Goal: Navigation & Orientation: Find specific page/section

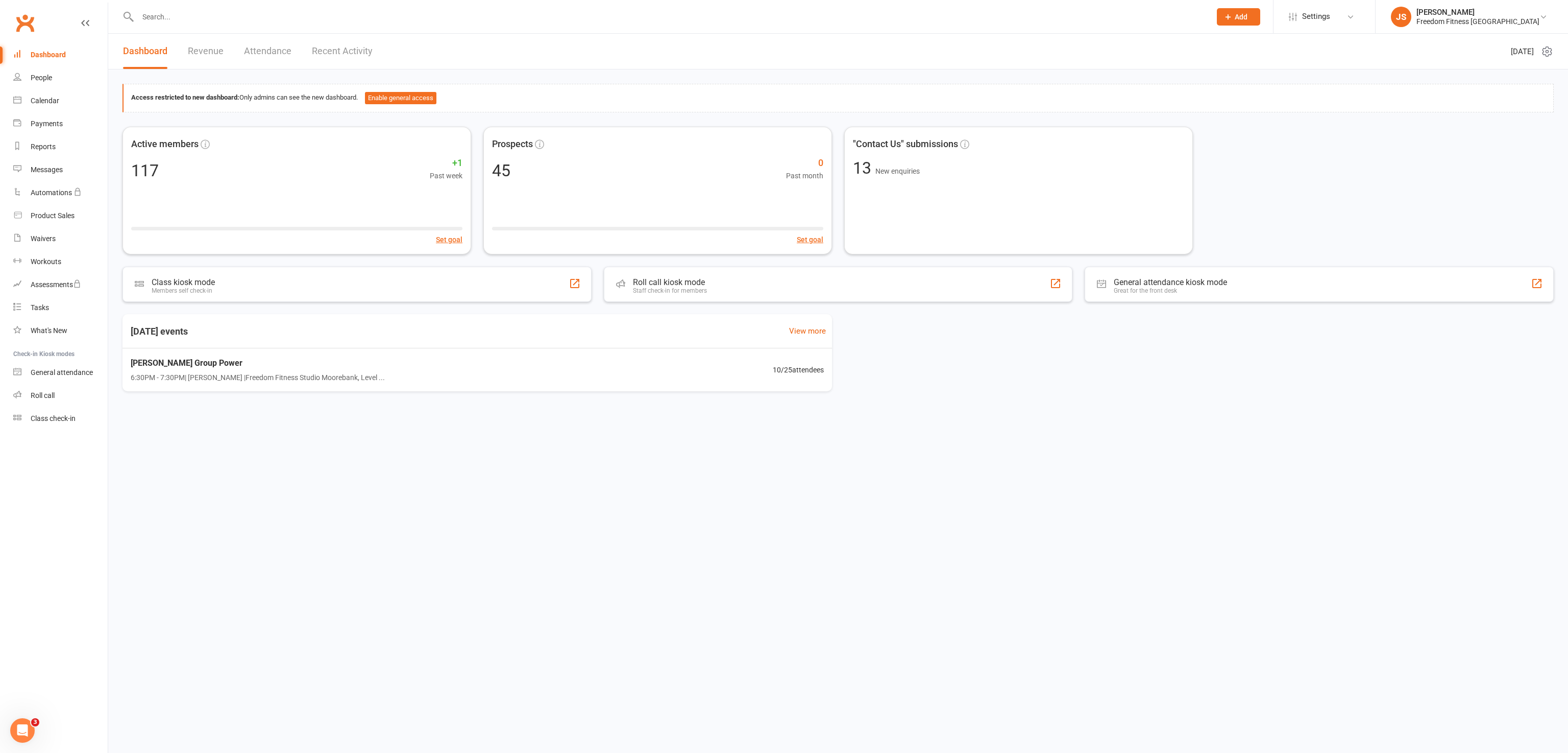
click at [24, 30] on link "Clubworx" at bounding box center [24, 23] width 25 height 25
click at [30, 95] on link "Calendar" at bounding box center [60, 100] width 95 height 23
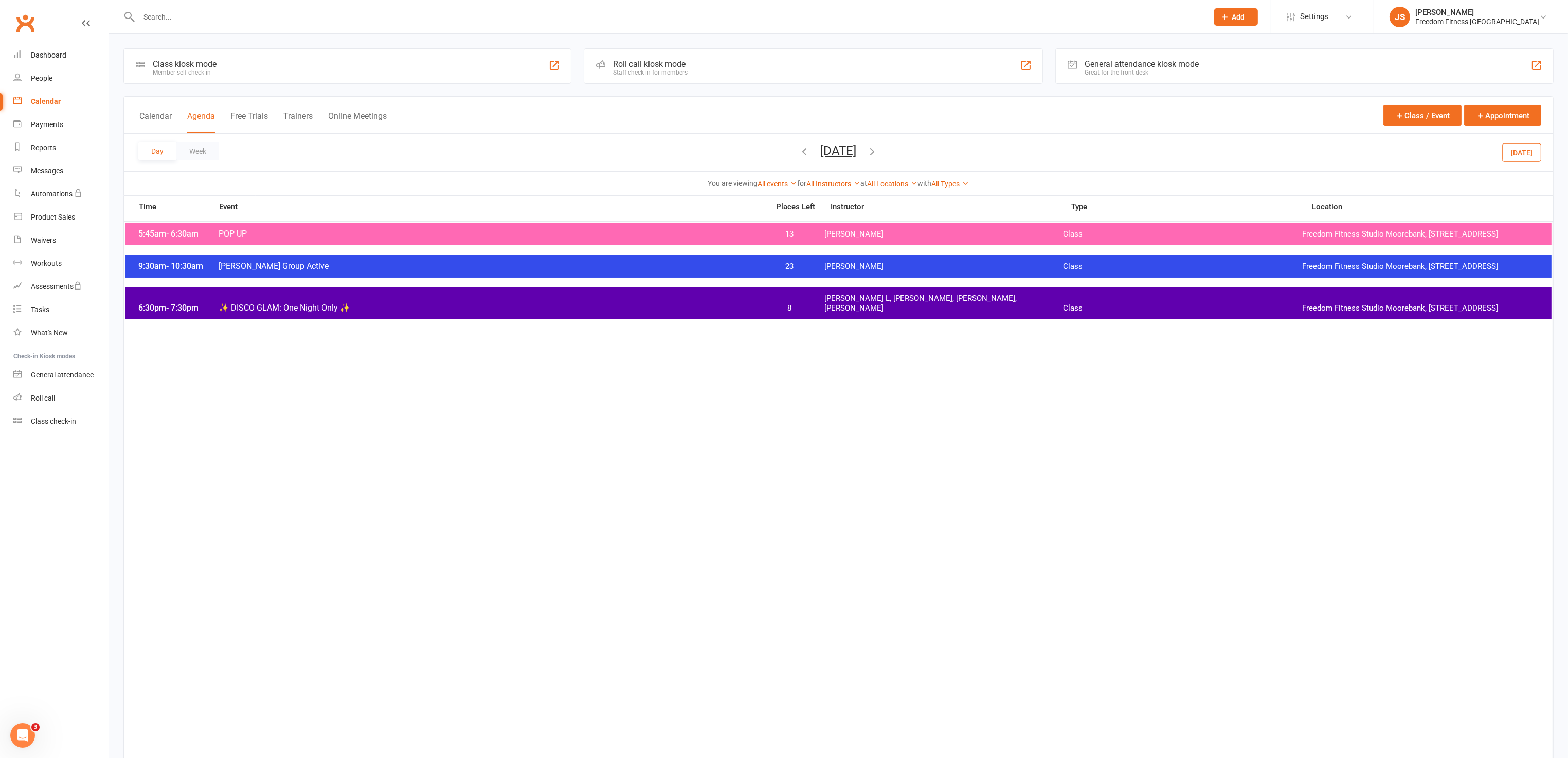
click at [1513, 150] on button "Today" at bounding box center [1521, 152] width 39 height 19
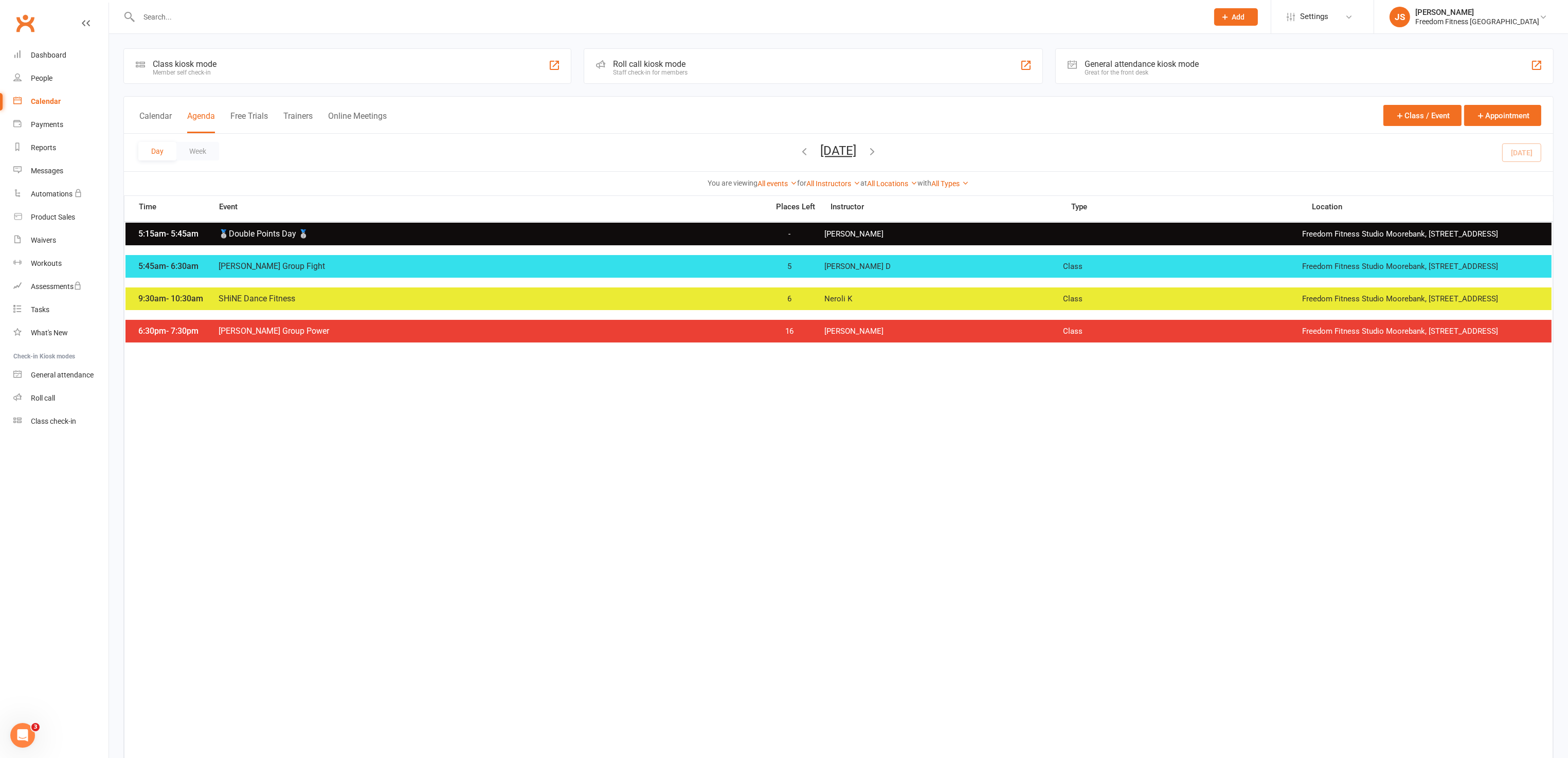
drag, startPoint x: 913, startPoint y: 146, endPoint x: 877, endPoint y: 291, distance: 149.4
click at [878, 146] on icon "button" at bounding box center [872, 151] width 11 height 11
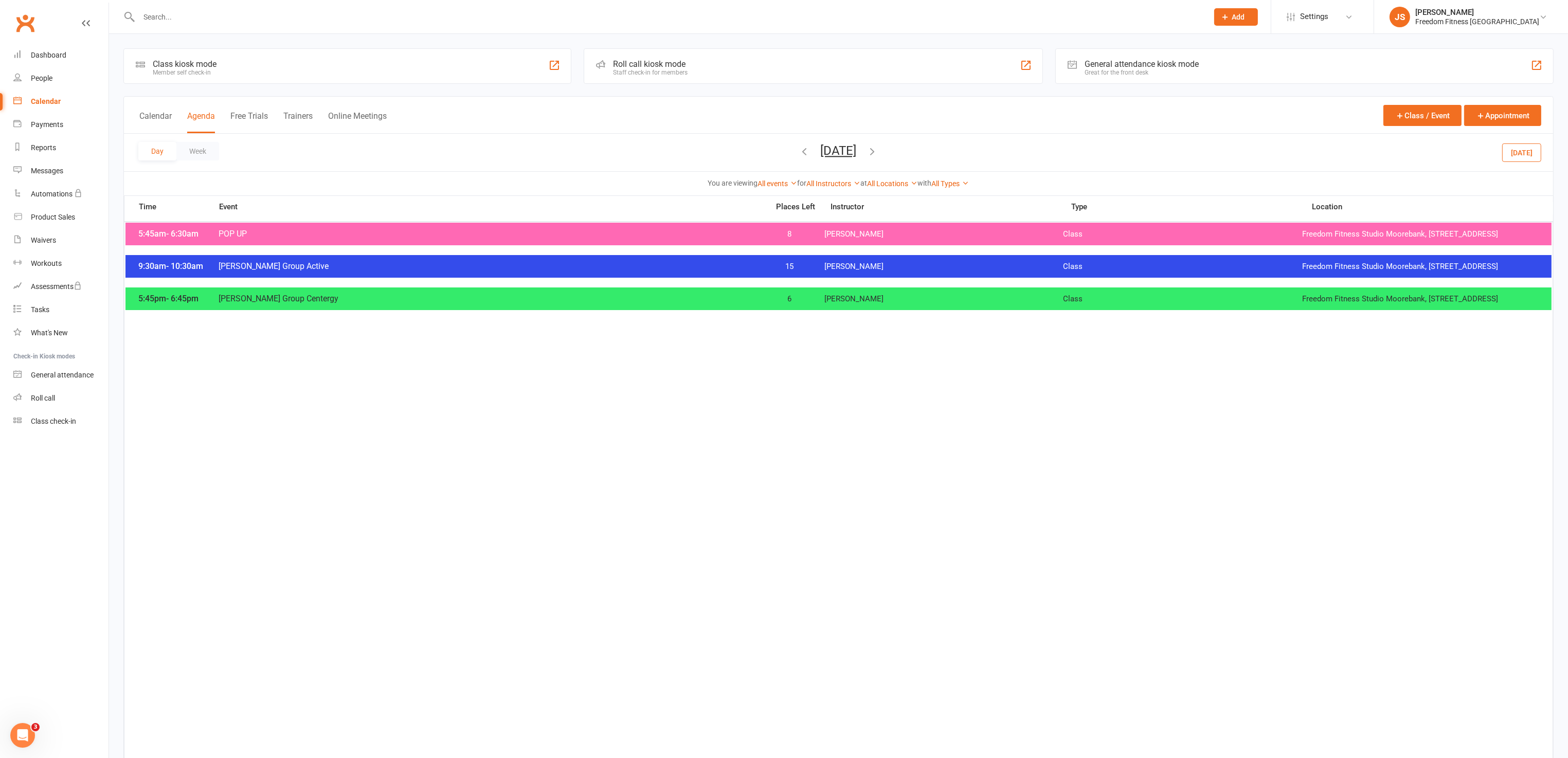
click at [872, 267] on div "9:30am - 10:30am Mossa Group Active 15 Julie Sampson Class Freedom Fitness Stud…" at bounding box center [838, 267] width 1425 height 23
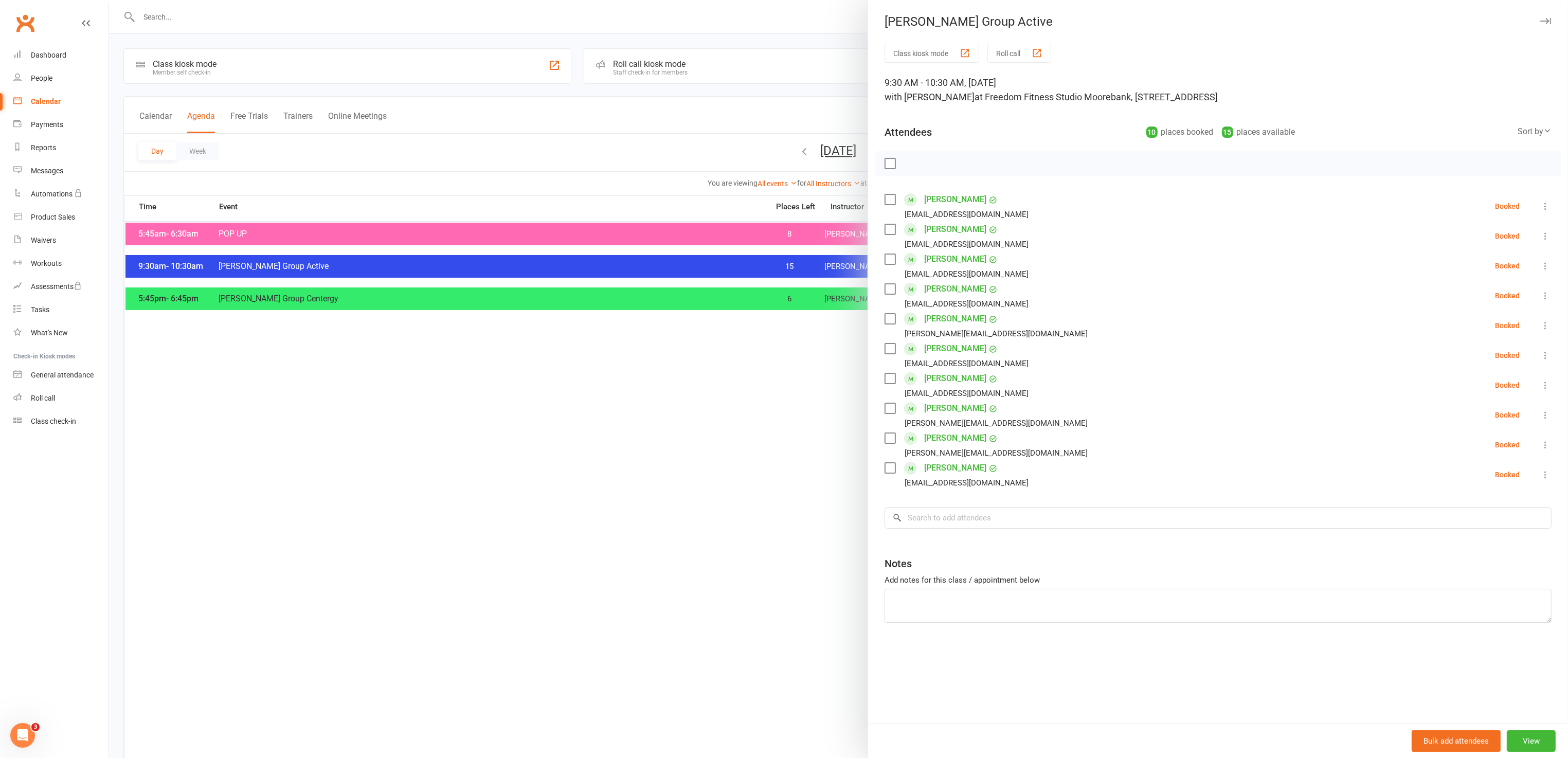
click at [1540, 23] on icon "button" at bounding box center [1544, 21] width 10 height 7
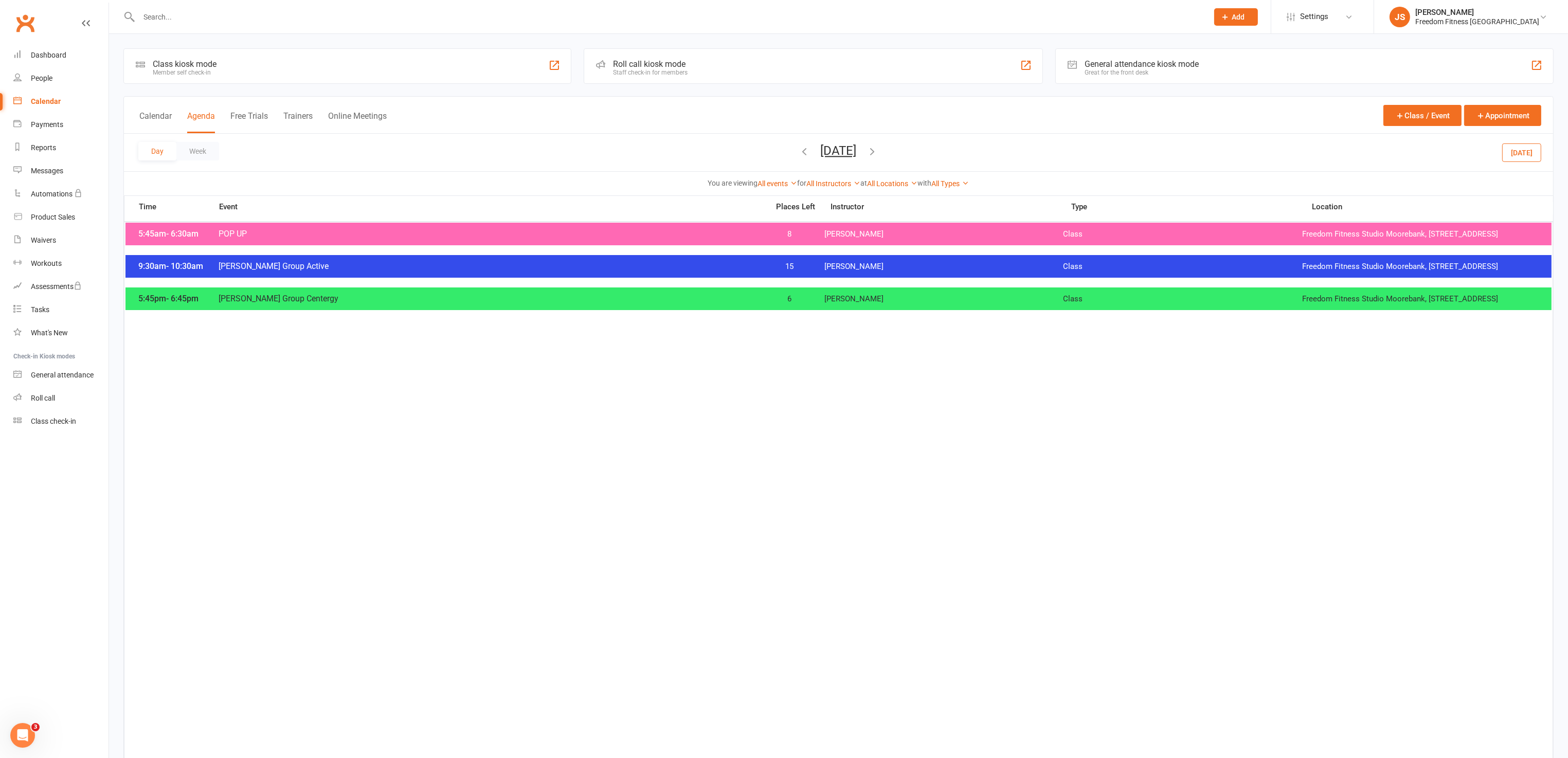
click at [873, 303] on span "Ash L" at bounding box center [943, 299] width 239 height 9
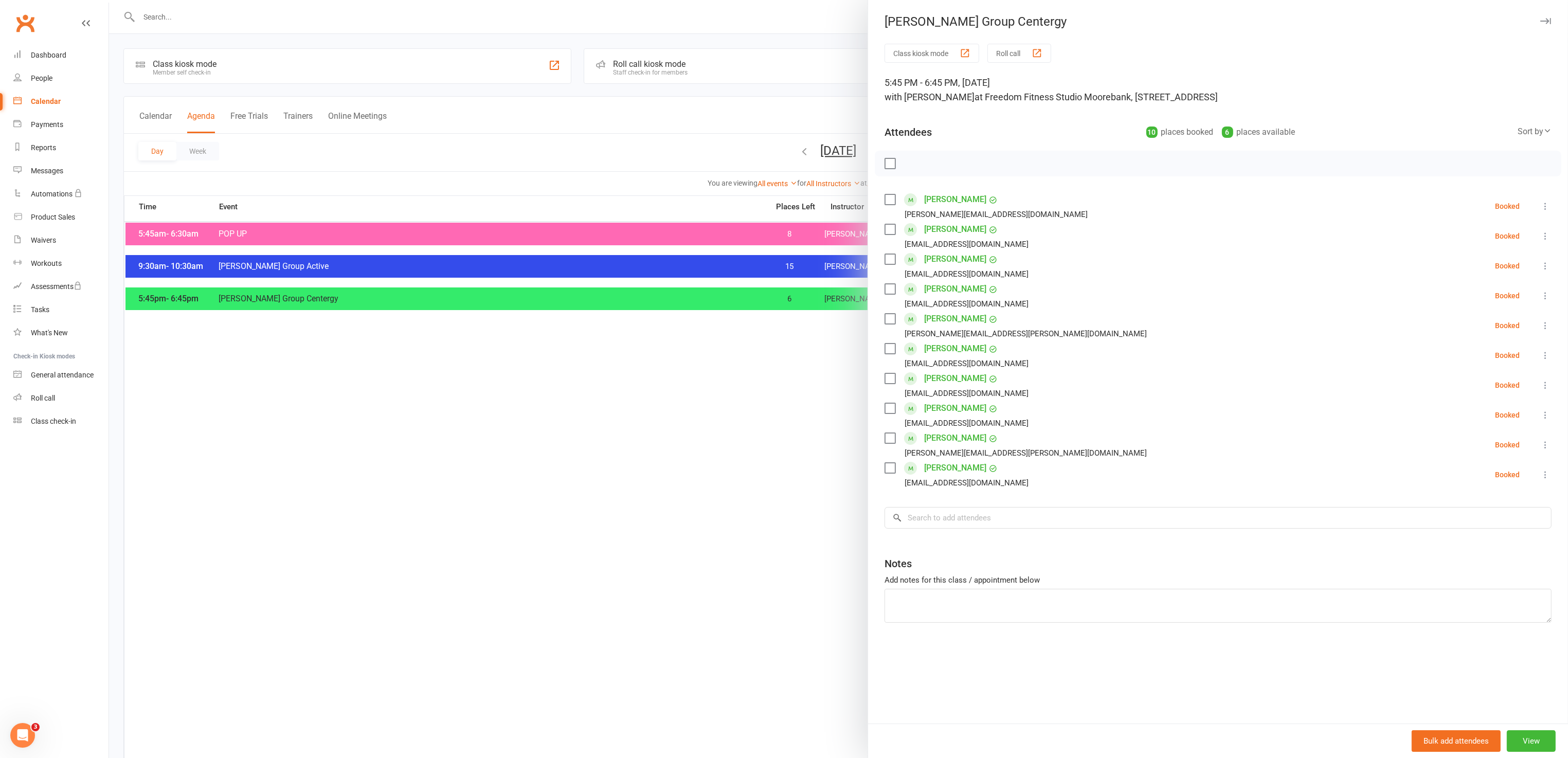
click at [1540, 20] on icon "button" at bounding box center [1544, 21] width 10 height 7
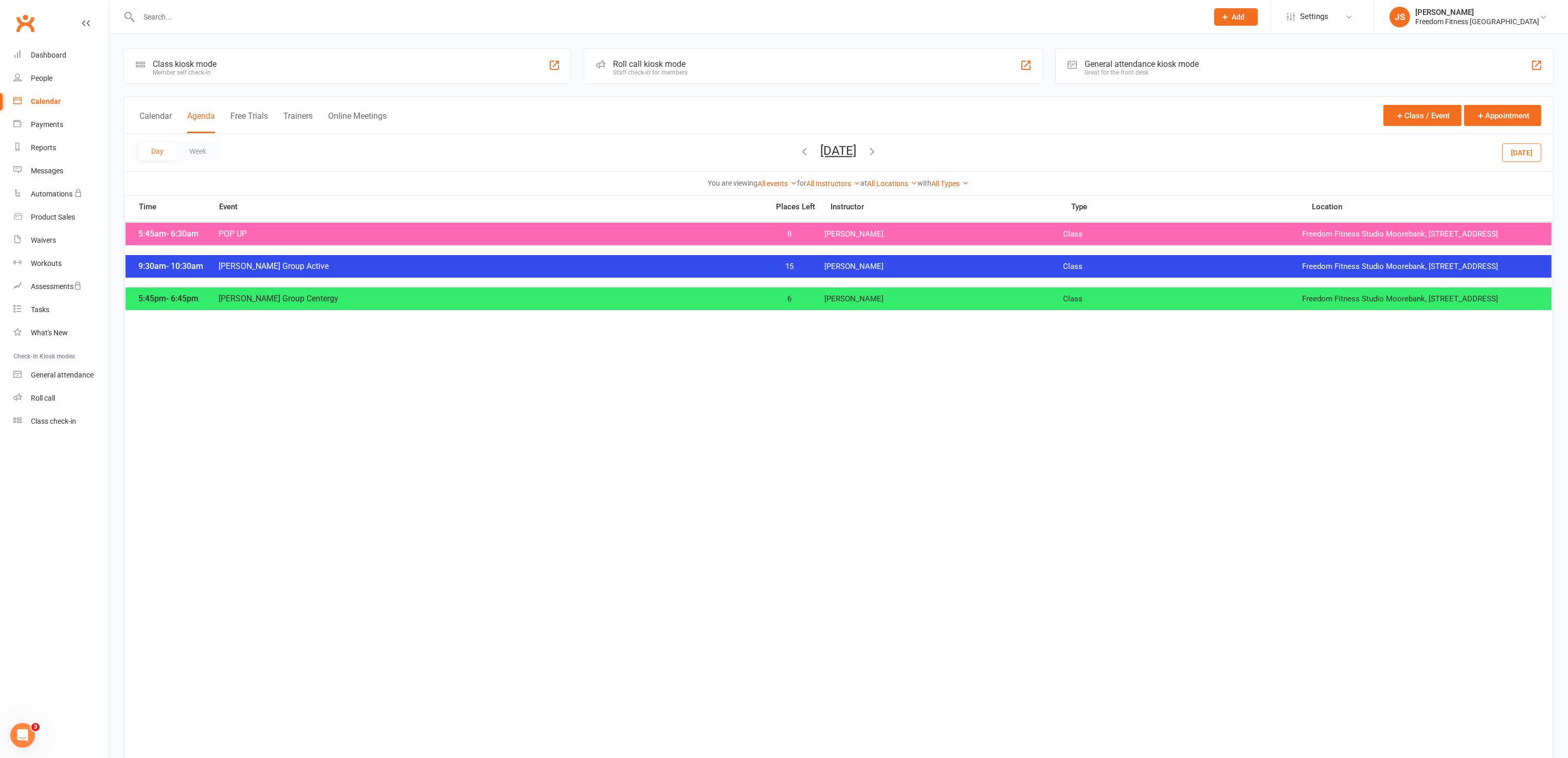
click at [878, 146] on icon "button" at bounding box center [872, 151] width 11 height 11
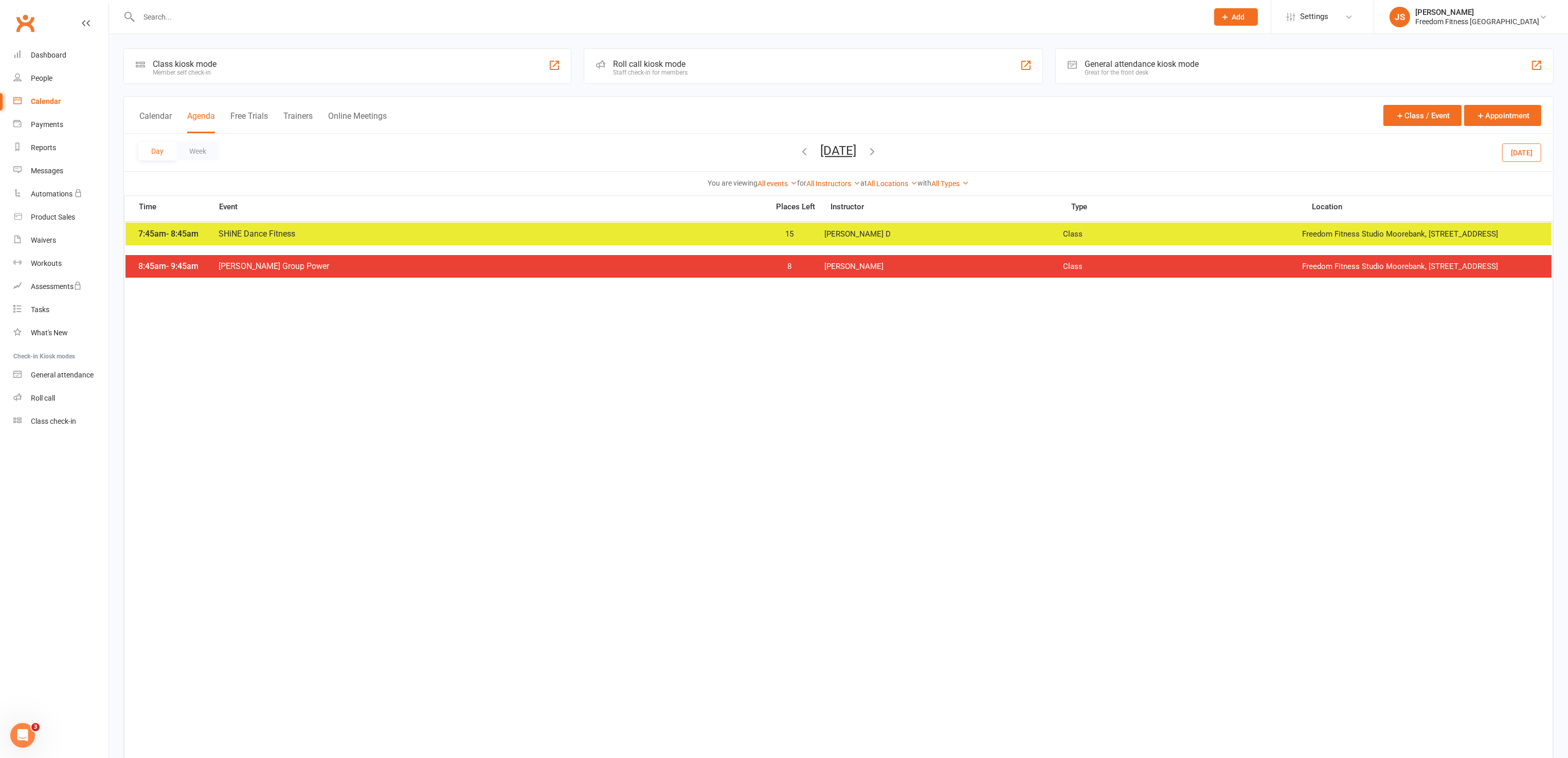
click at [905, 233] on div "7:45am - 8:45am SHiNE Dance Fitness 15 Sharleen D Class Freedom Fitness Studio …" at bounding box center [838, 234] width 1425 height 23
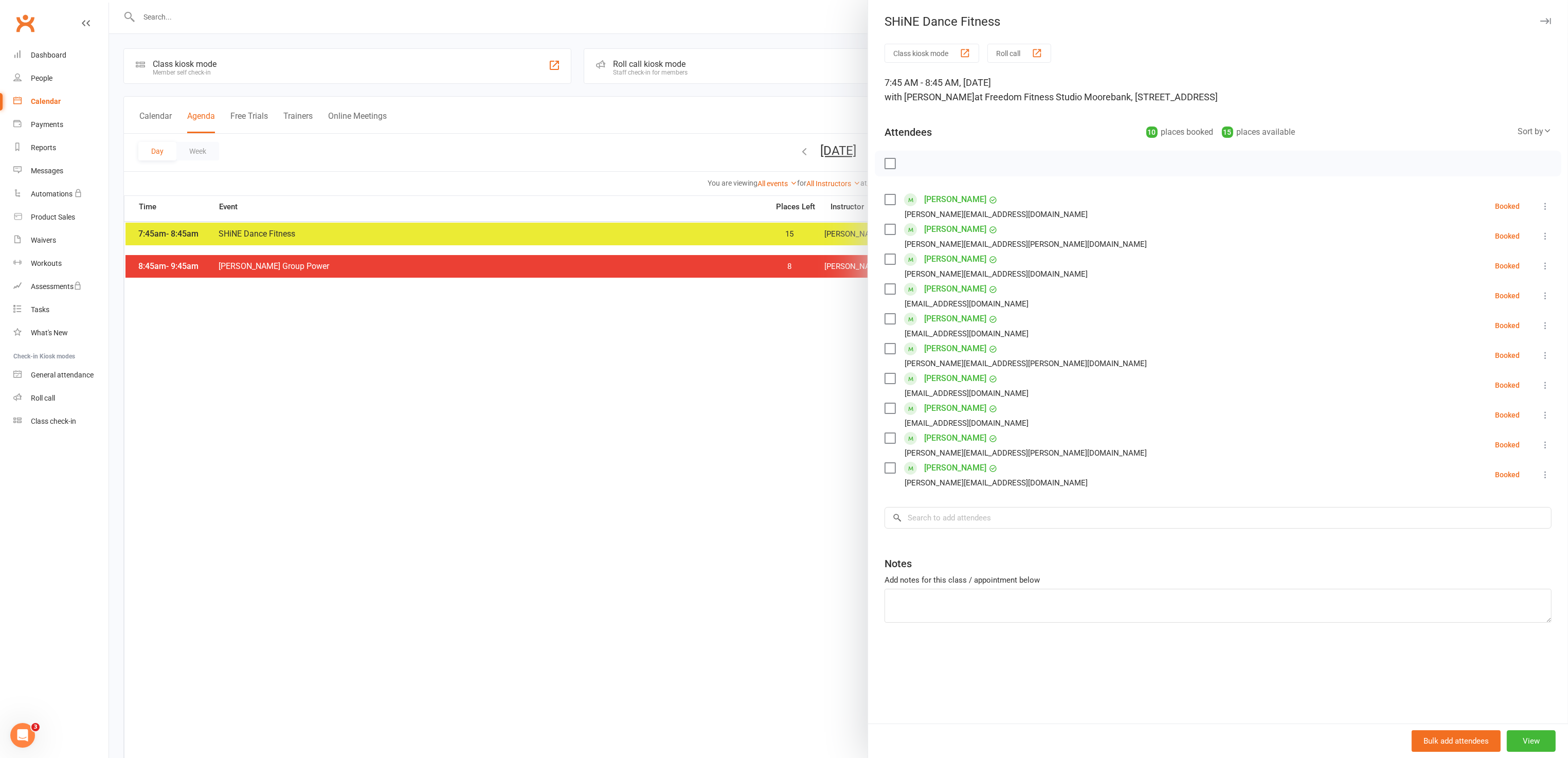
click at [1540, 20] on icon "button" at bounding box center [1544, 21] width 10 height 7
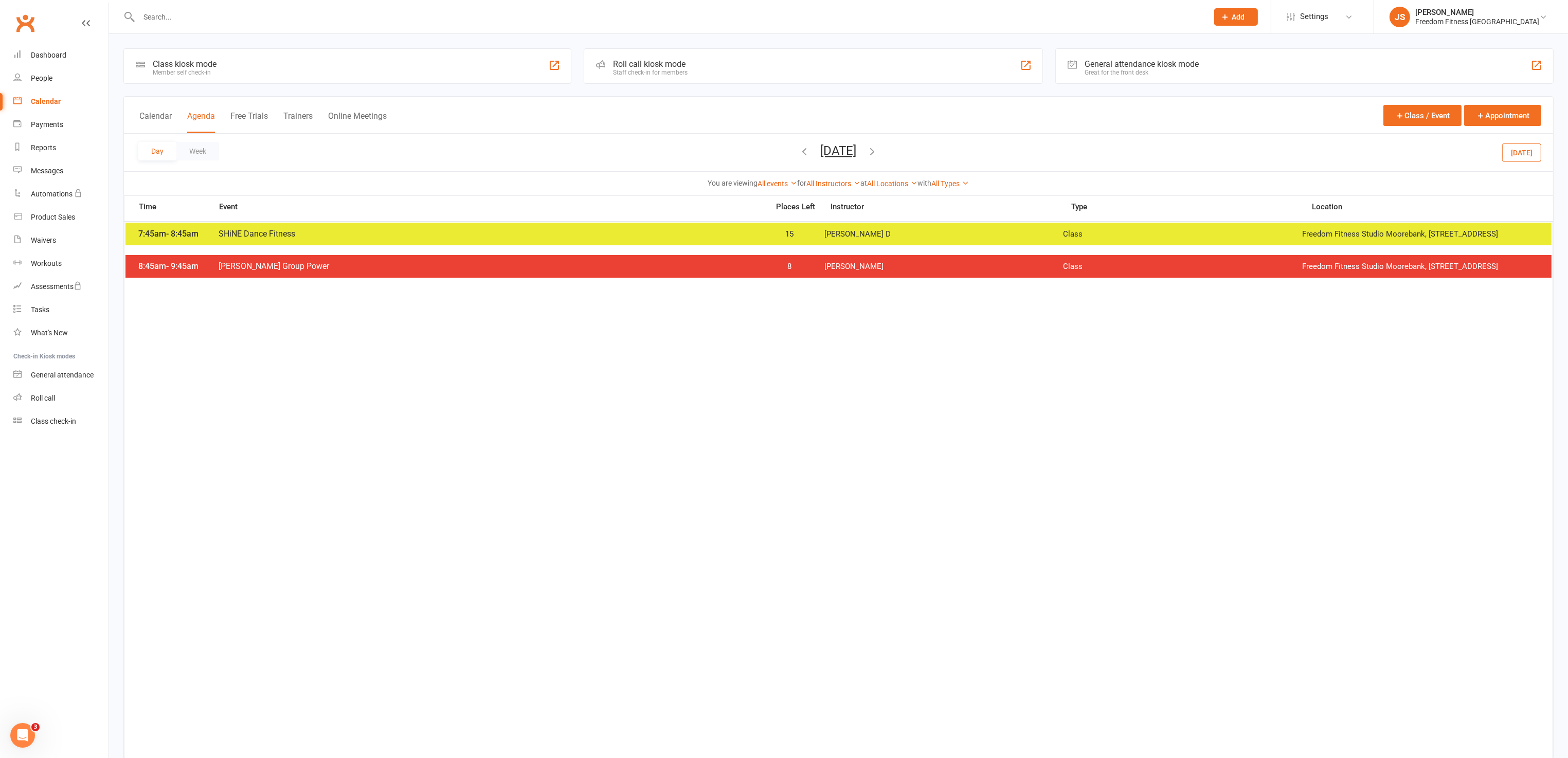
click at [842, 147] on button "Saturday, Aug 16, 2025" at bounding box center [838, 150] width 36 height 14
click at [835, 258] on span "11" at bounding box center [838, 255] width 9 height 9
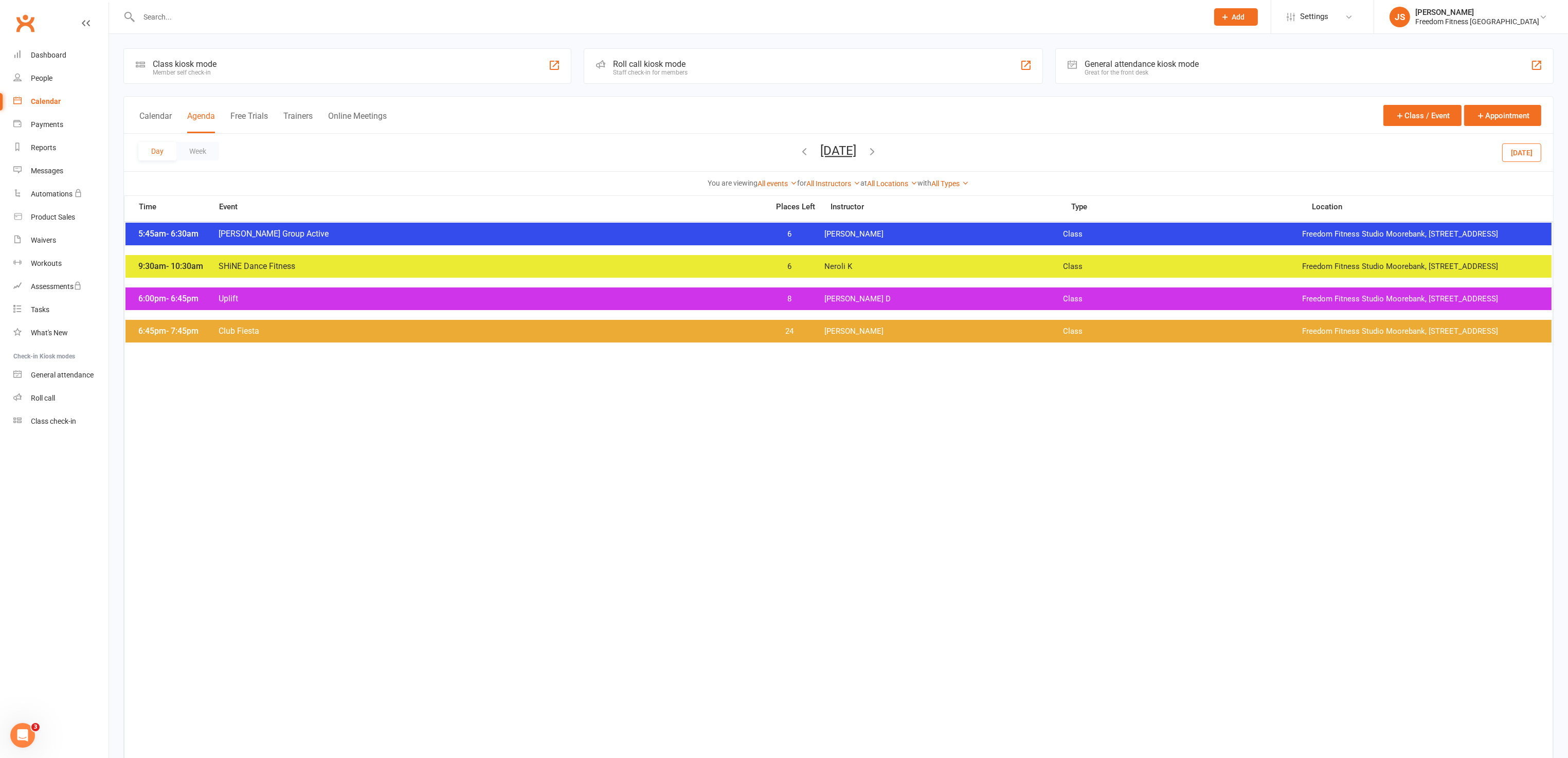
click at [913, 233] on div "5:45am - 6:30am Mossa Group Active 6 Natalie T Class Freedom Fitness Studio Moo…" at bounding box center [838, 234] width 1425 height 23
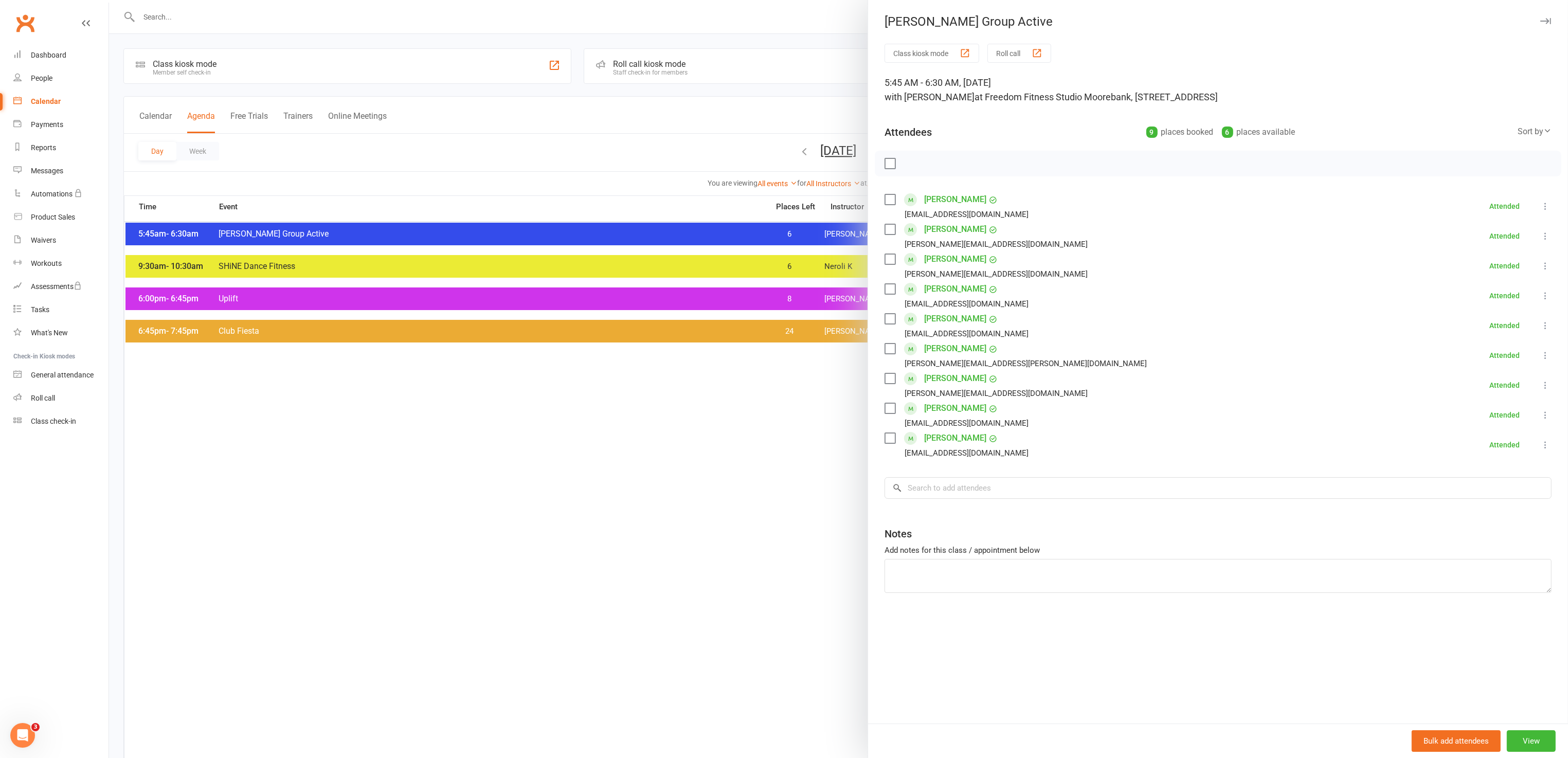
click at [1540, 21] on icon "button" at bounding box center [1544, 21] width 10 height 7
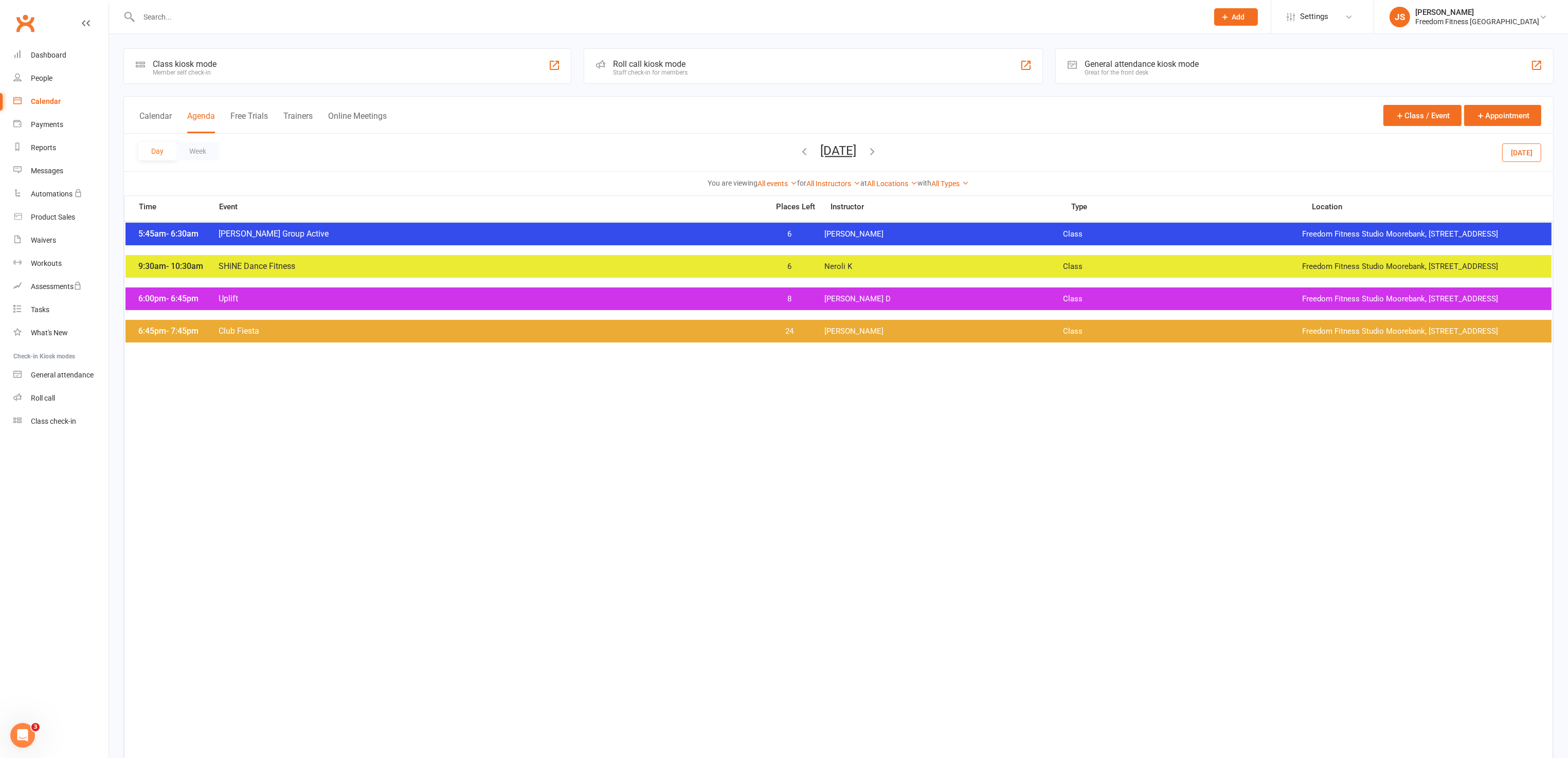
click at [878, 152] on icon "button" at bounding box center [872, 151] width 11 height 11
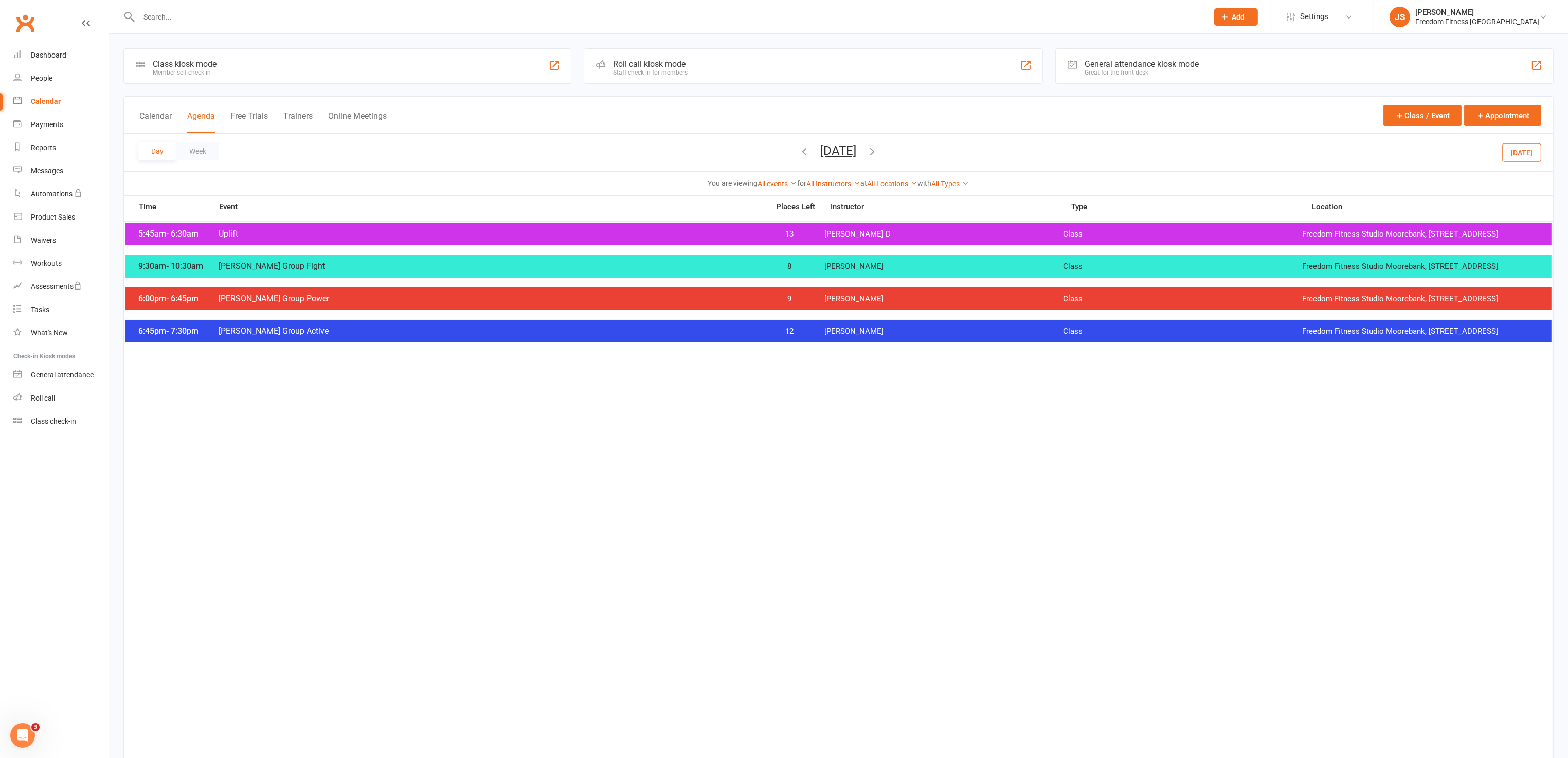
drag, startPoint x: 903, startPoint y: 251, endPoint x: 900, endPoint y: 246, distance: 5.8
click at [903, 246] on div "5:45am - 6:30am Uplift 13 Sharleen D Class Freedom Fitness Studio Moorebank, Le…" at bounding box center [838, 234] width 1425 height 23
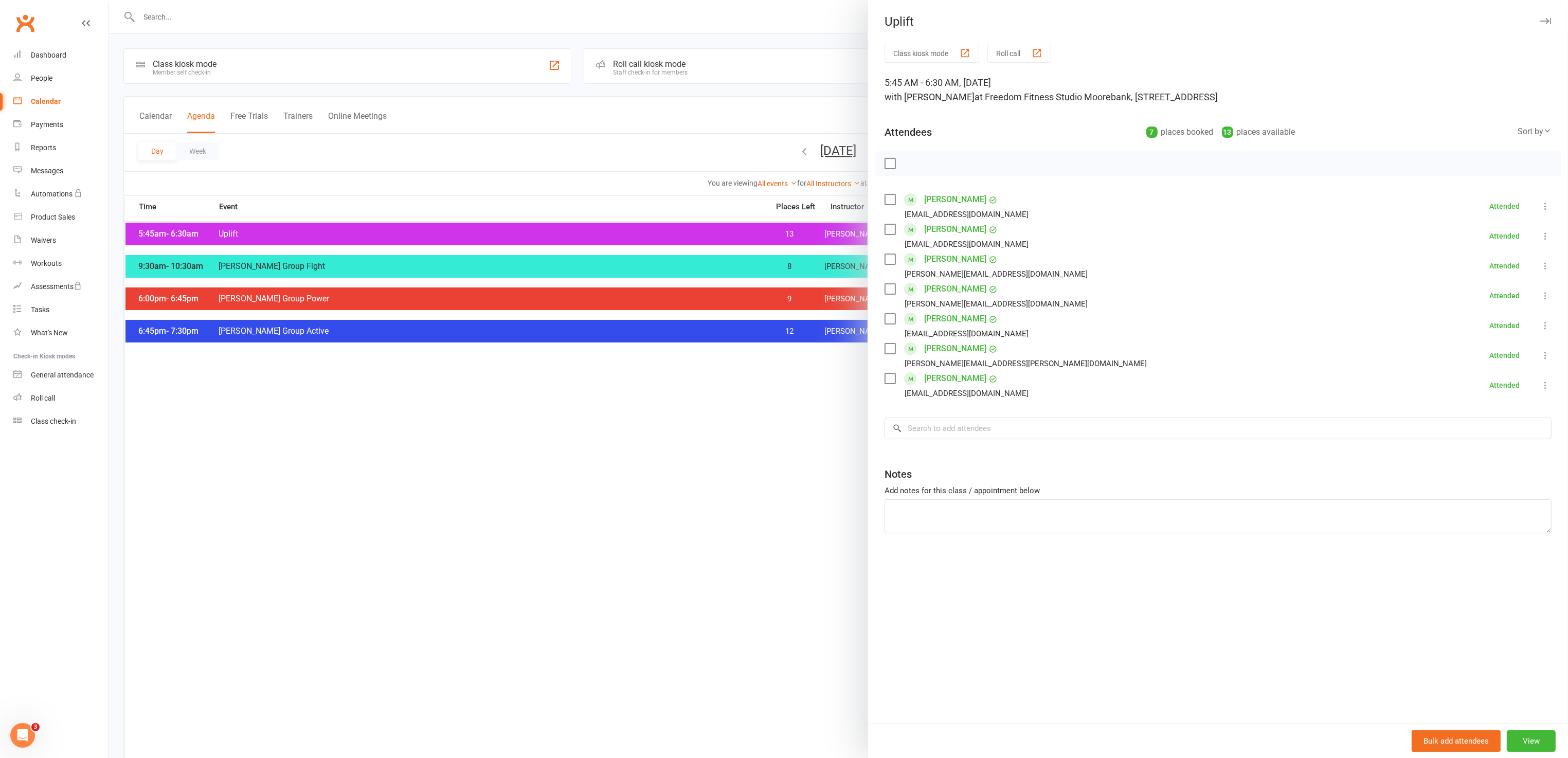
drag, startPoint x: 1536, startPoint y: 19, endPoint x: 1502, endPoint y: 51, distance: 46.7
click at [1540, 20] on icon "button" at bounding box center [1544, 21] width 10 height 7
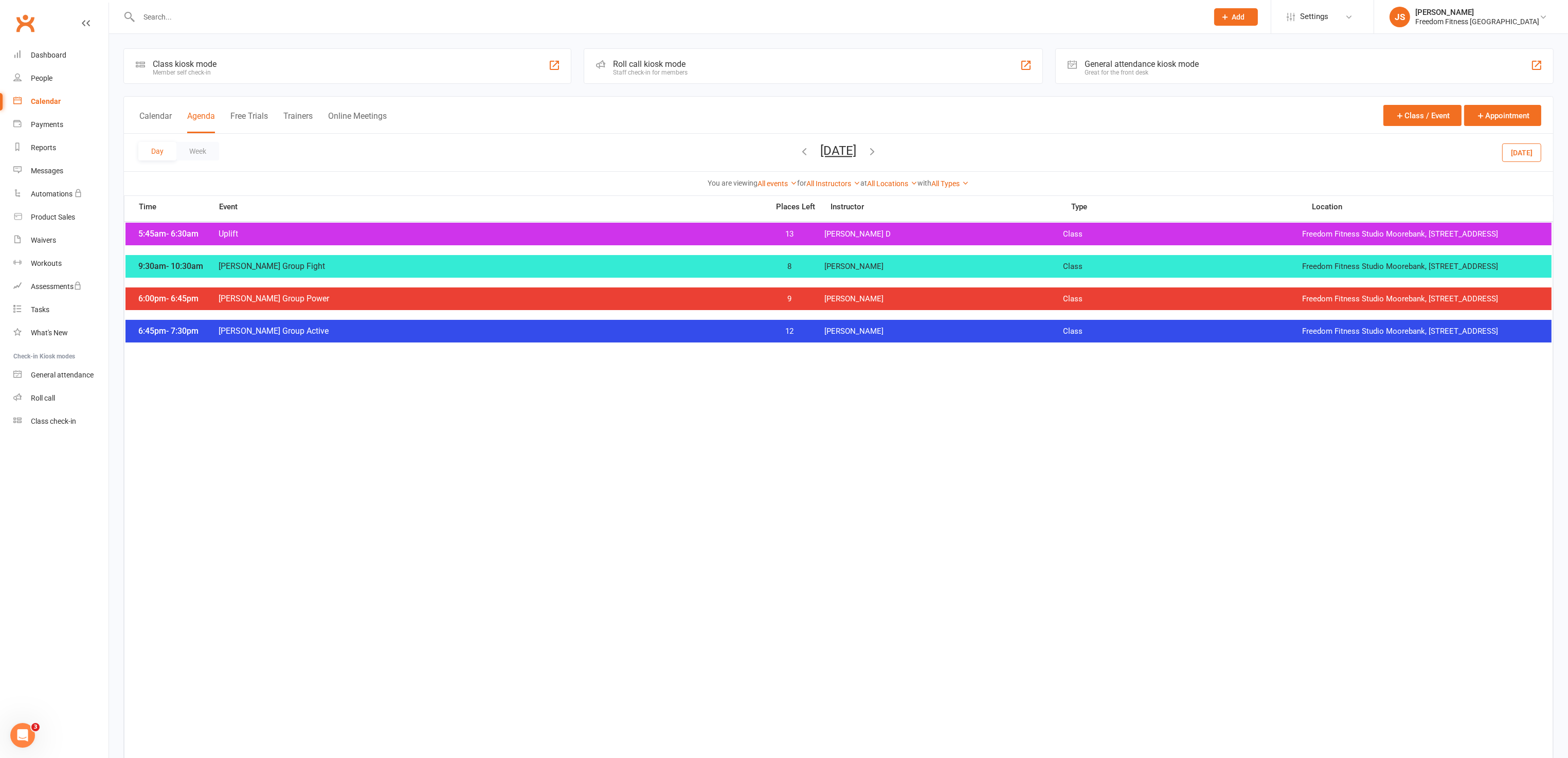
click at [878, 149] on icon "button" at bounding box center [872, 151] width 11 height 11
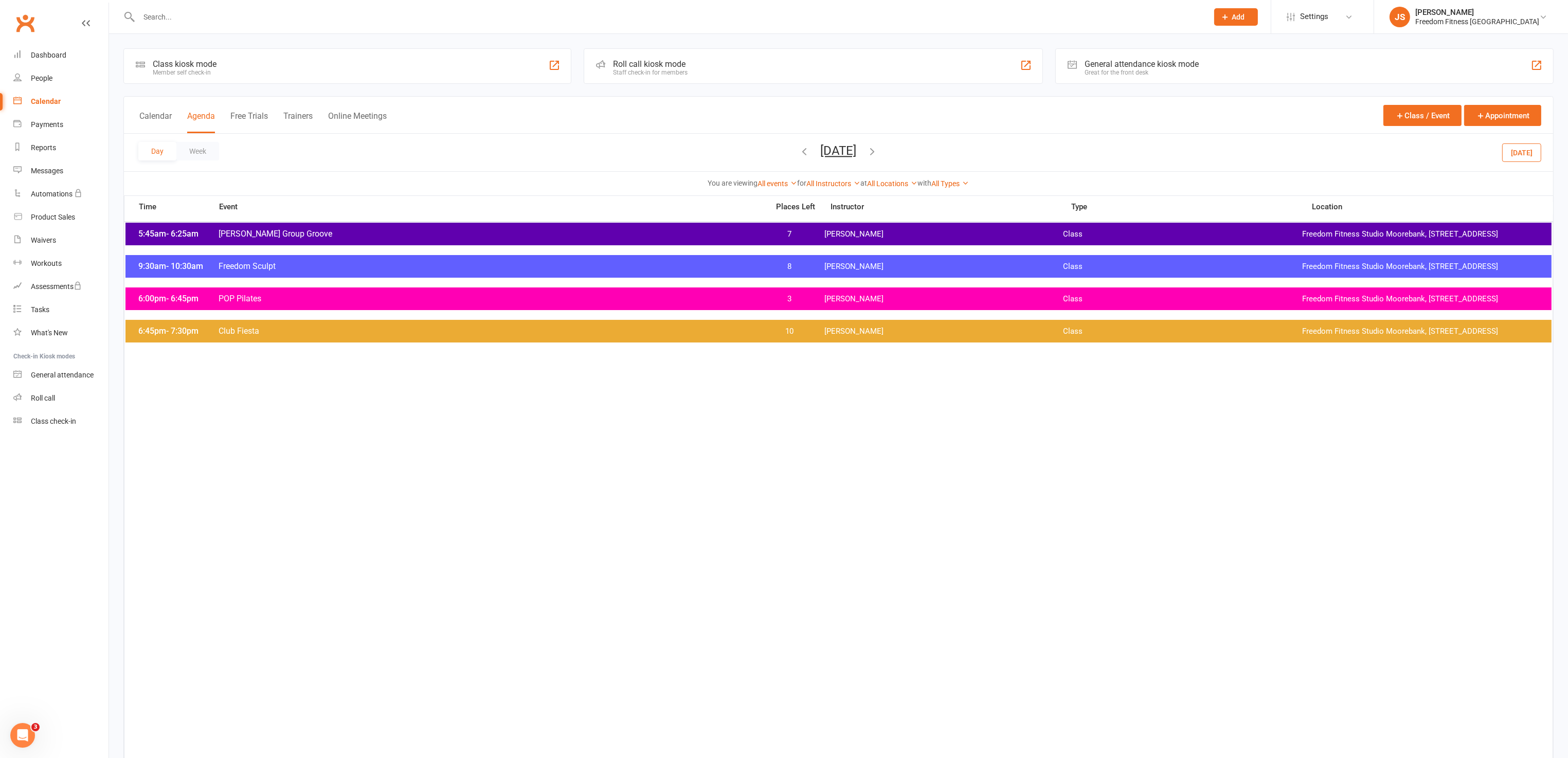
click at [1523, 147] on button "Today" at bounding box center [1521, 152] width 39 height 19
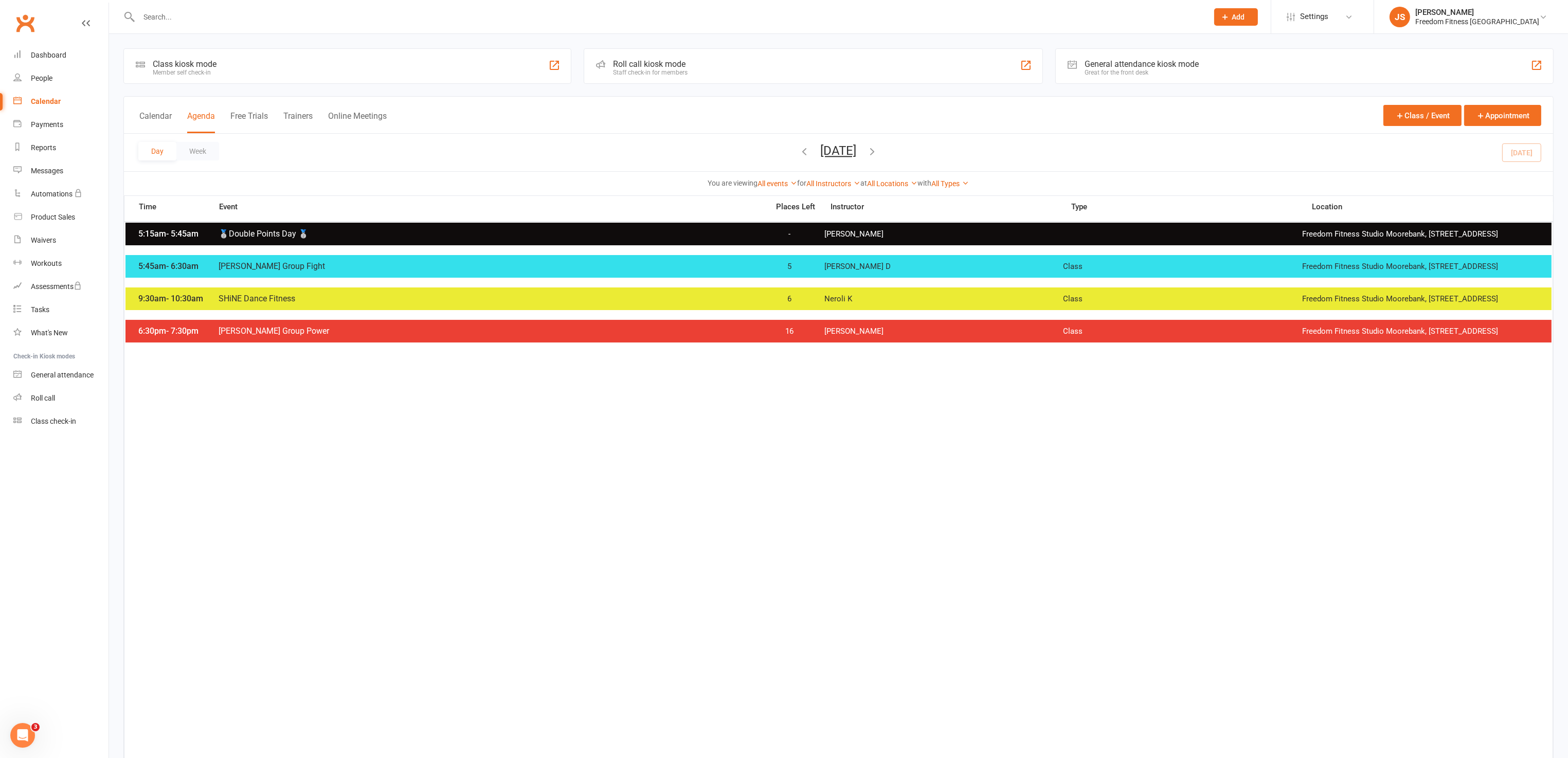
click at [856, 149] on button "Thursday, Aug 14, 2025" at bounding box center [838, 150] width 36 height 14
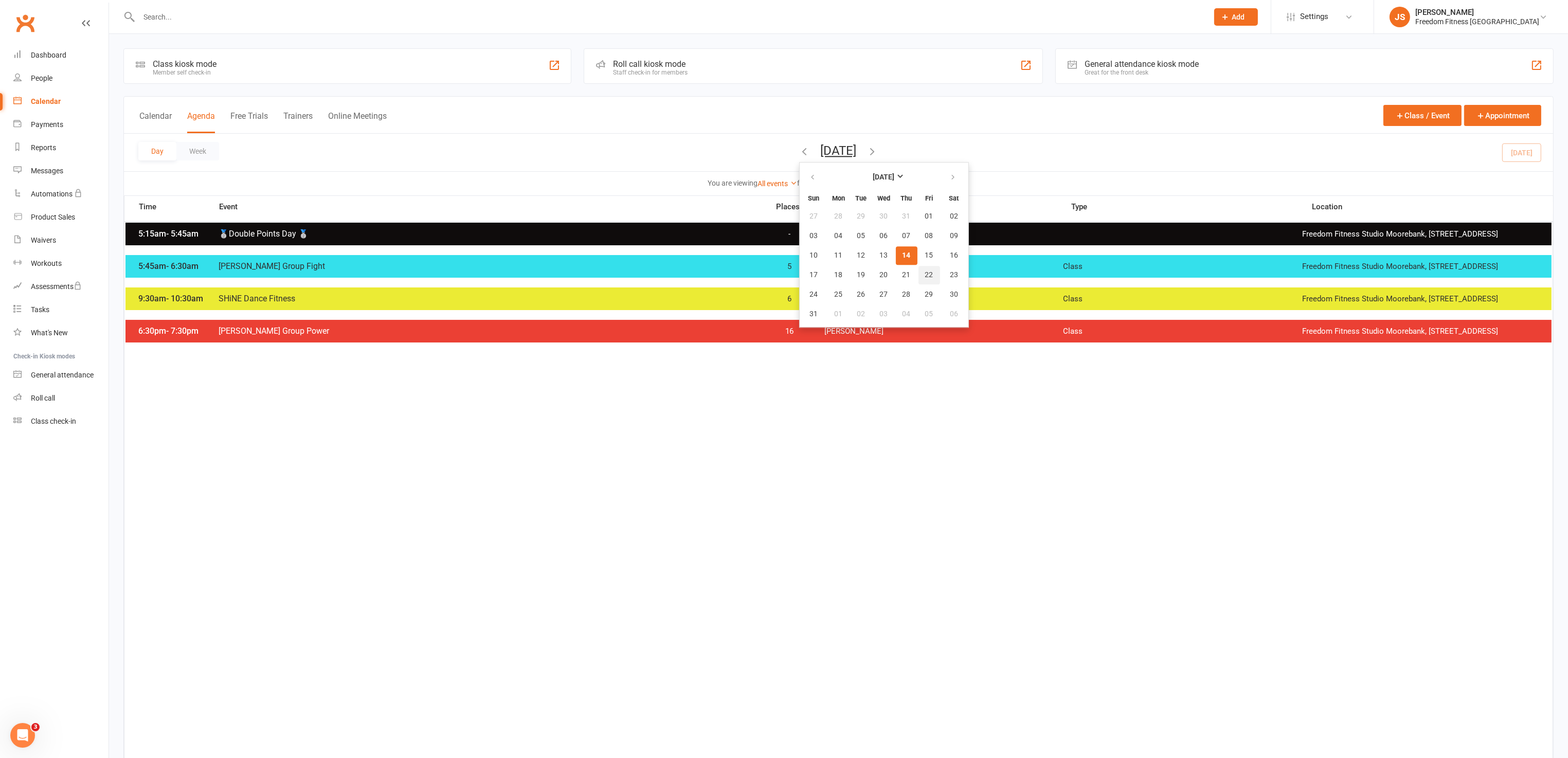
click at [925, 271] on span "22" at bounding box center [929, 275] width 9 height 9
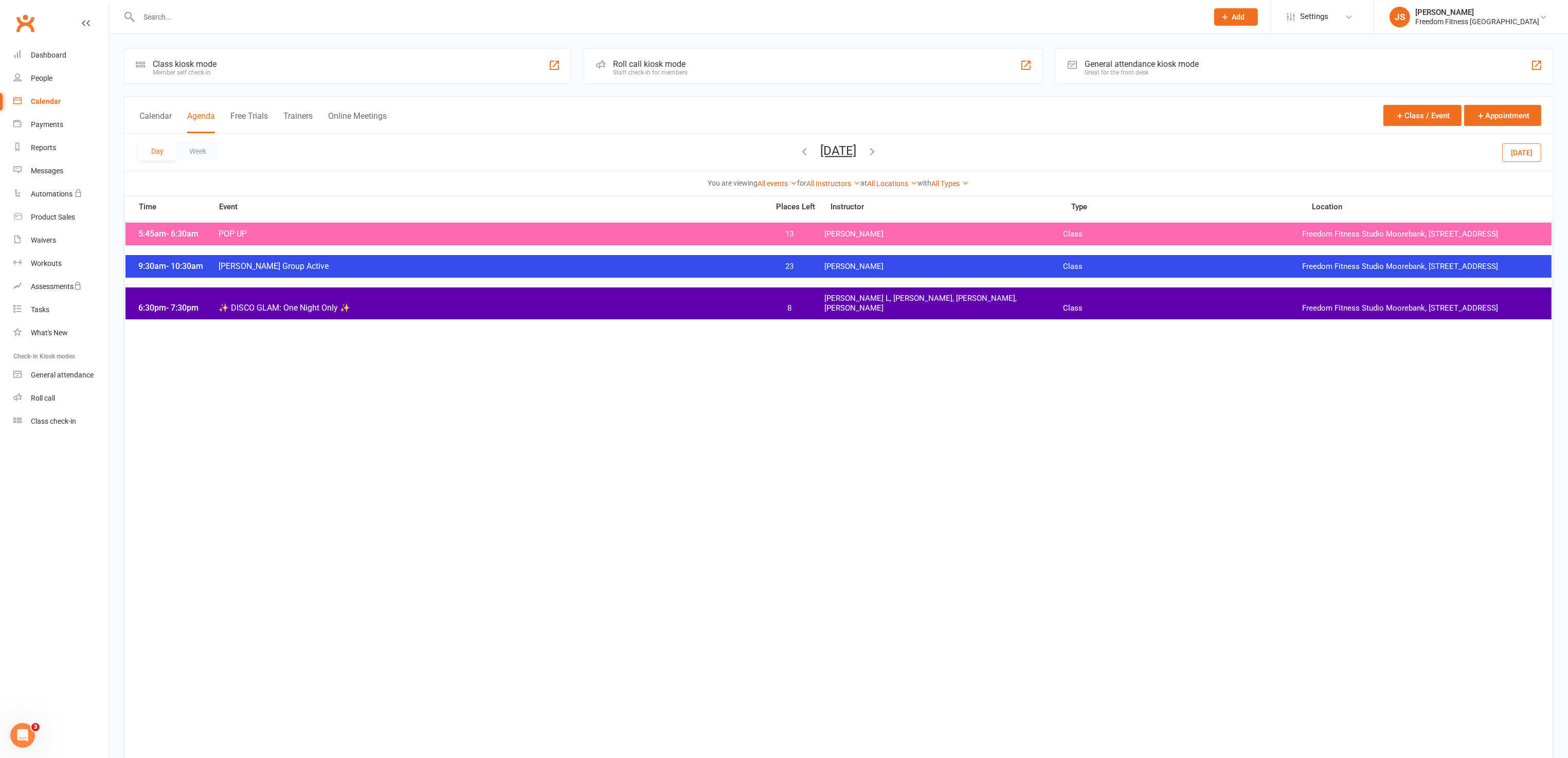
click at [820, 157] on button "Friday, Aug 22, 2025" at bounding box center [838, 150] width 36 height 14
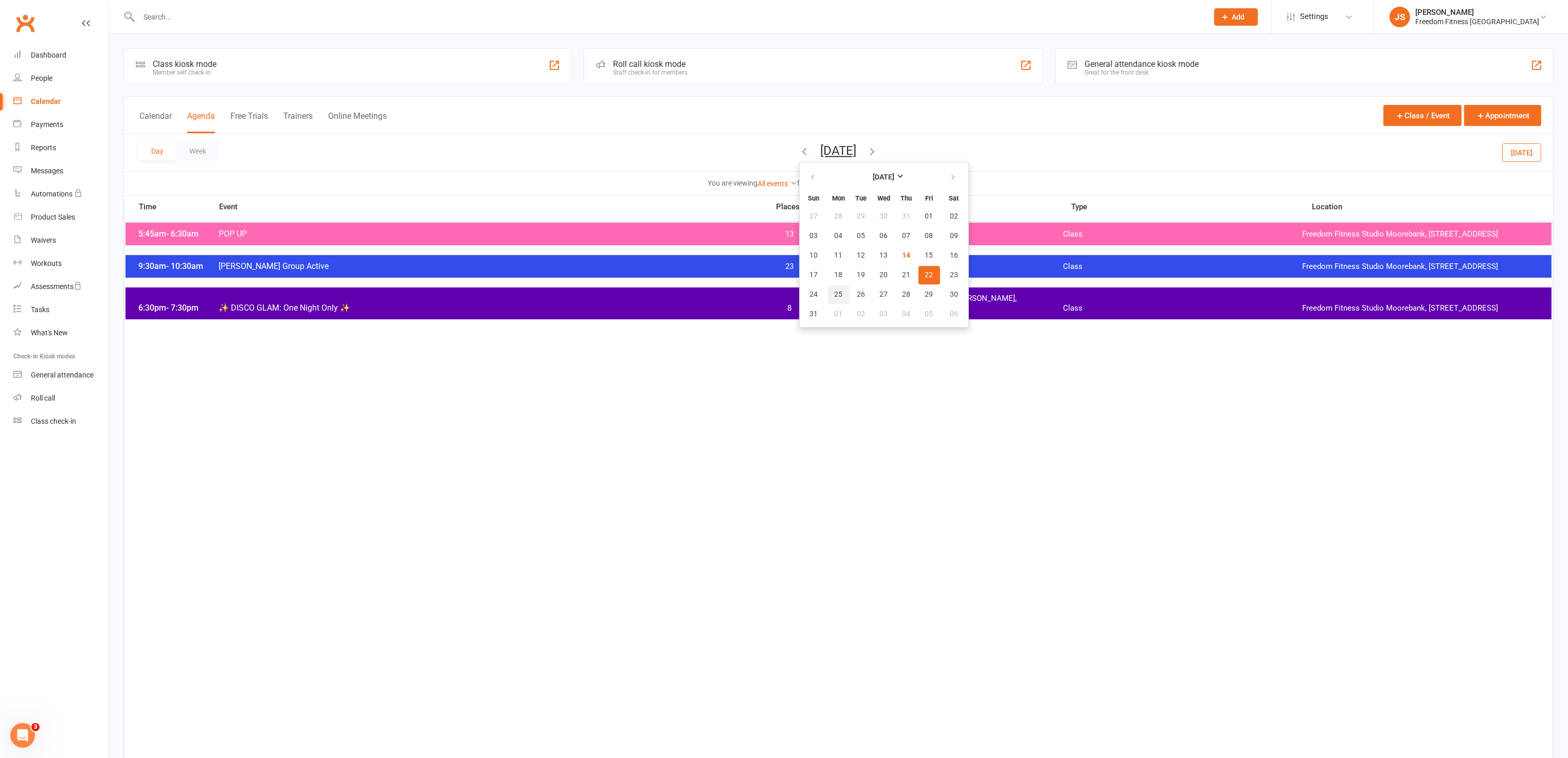
click at [835, 290] on span "25" at bounding box center [838, 294] width 9 height 9
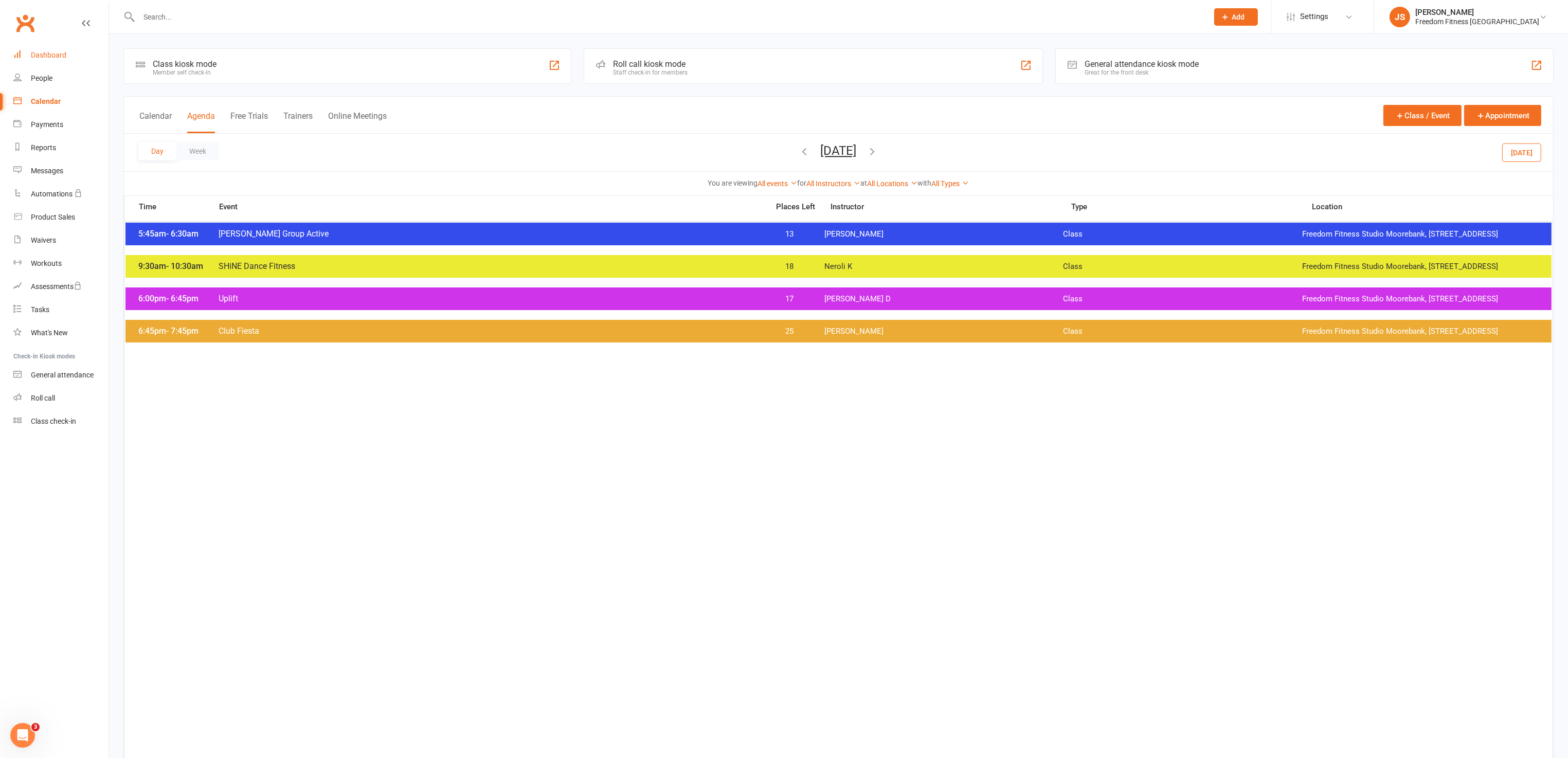
click at [47, 56] on div "Dashboard" at bounding box center [49, 55] width 36 height 9
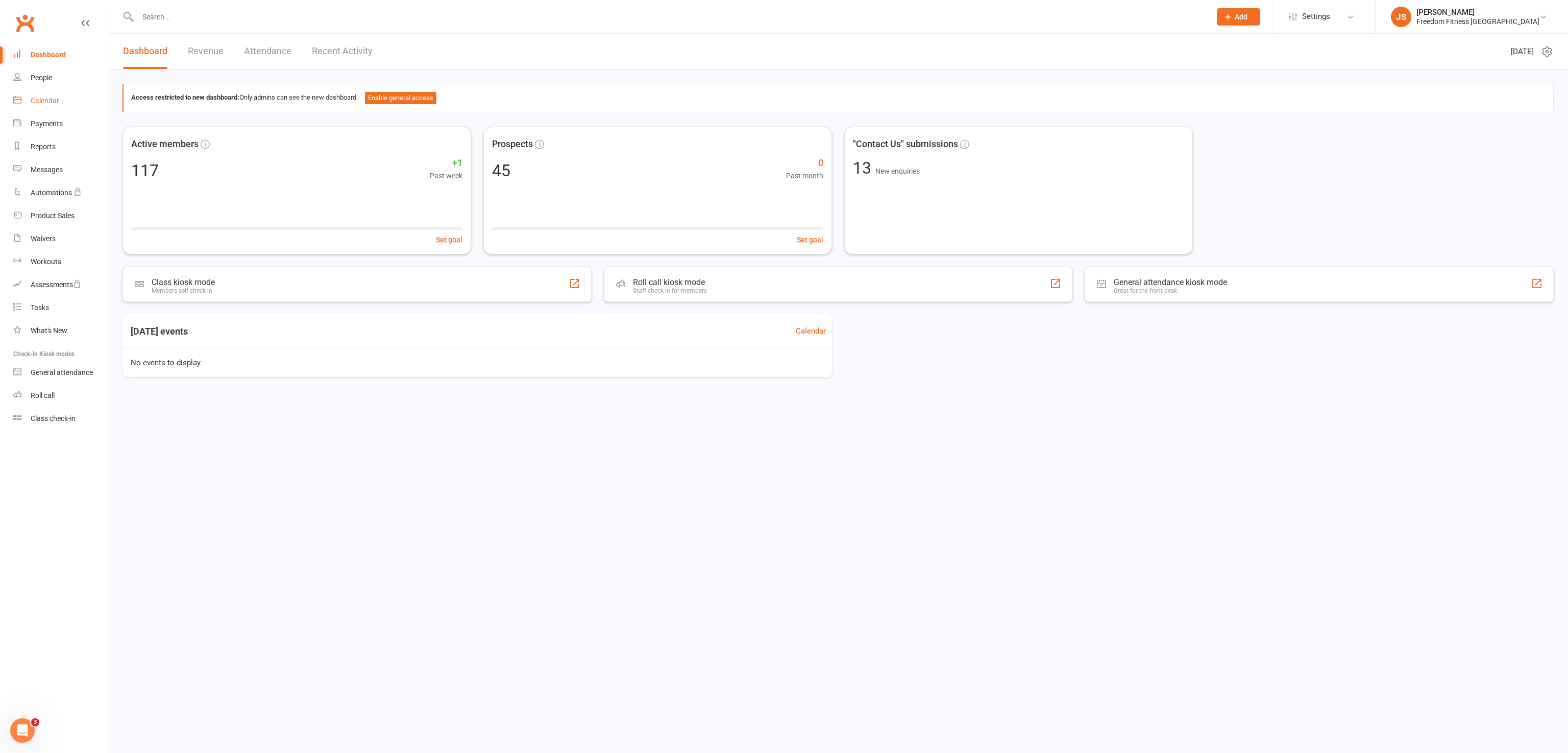
click at [41, 98] on div "Calendar" at bounding box center [45, 100] width 28 height 8
